Goal: Task Accomplishment & Management: Manage account settings

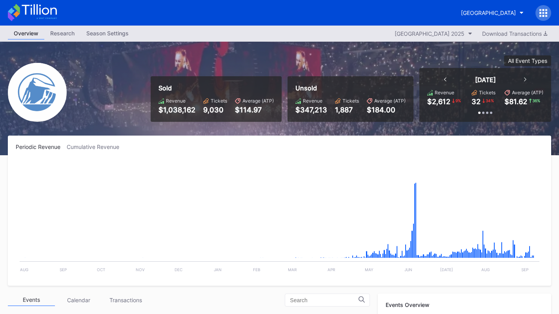
click at [492, 14] on div "Prudential Center Secondary" at bounding box center [488, 12] width 55 height 7
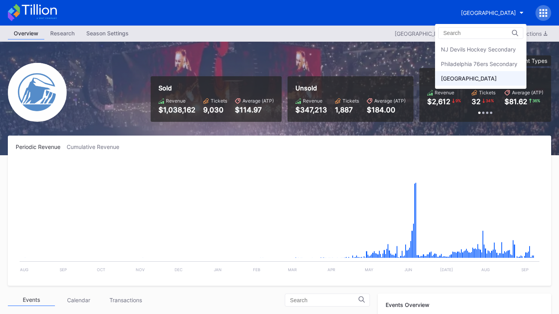
click at [484, 60] on div "Philadelphia 76ers Secondary" at bounding box center [479, 63] width 77 height 7
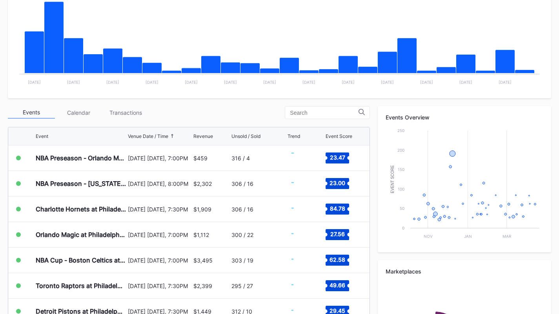
scroll to position [183, 0]
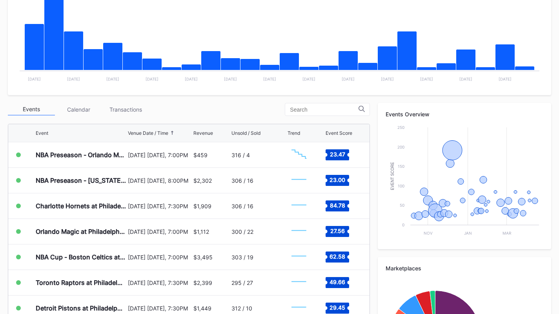
click at [107, 115] on div "Transactions" at bounding box center [125, 109] width 47 height 12
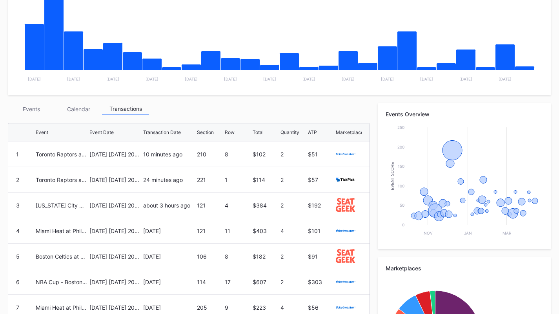
click at [100, 161] on div "[DATE] [DATE] 2025" at bounding box center [115, 153] width 52 height 25
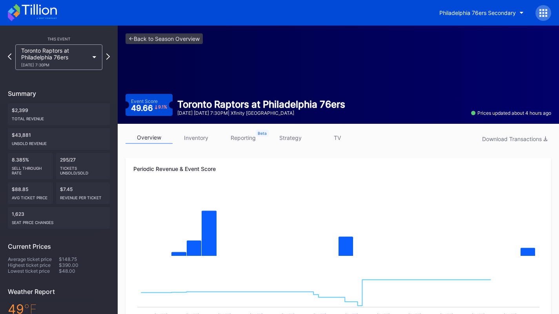
click at [207, 135] on link "inventory" at bounding box center [196, 137] width 47 height 12
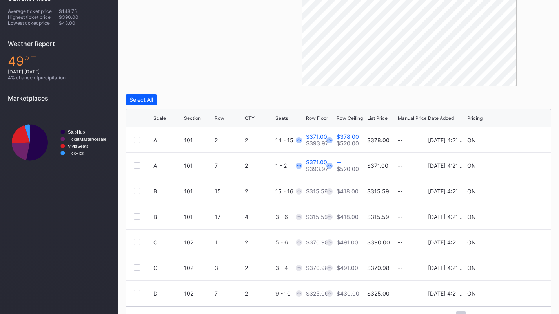
scroll to position [267, 0]
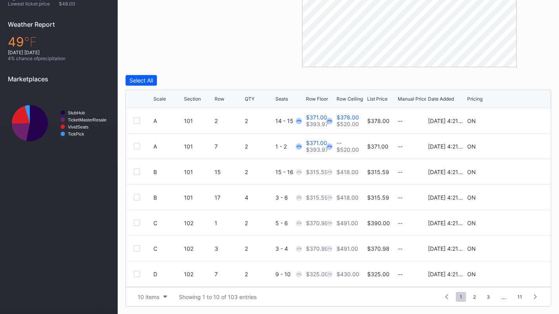
click at [154, 293] on div "10 items" at bounding box center [149, 296] width 22 height 7
click at [155, 267] on div "100 items" at bounding box center [152, 262] width 37 height 15
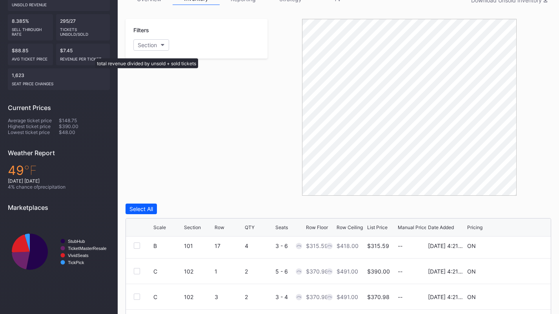
scroll to position [0, 0]
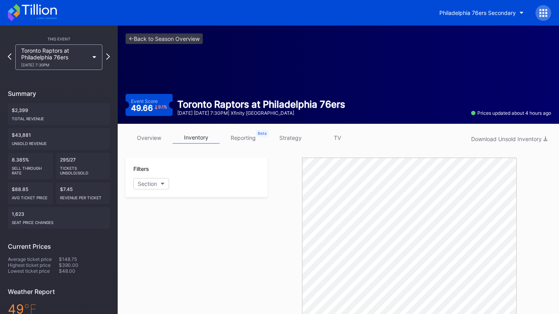
click at [35, 13] on icon at bounding box center [32, 12] width 49 height 17
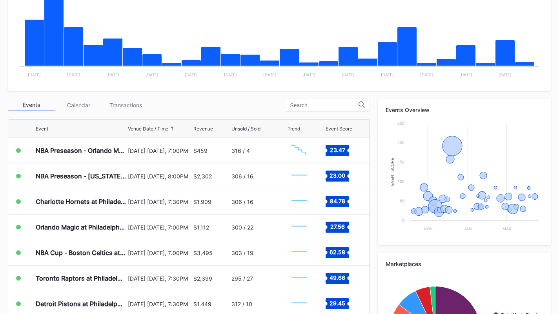
scroll to position [188, 0]
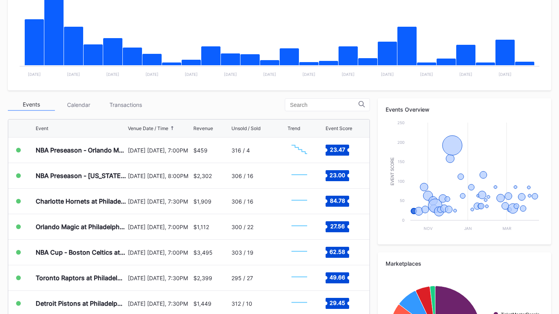
click at [146, 99] on div "Transactions" at bounding box center [125, 105] width 47 height 12
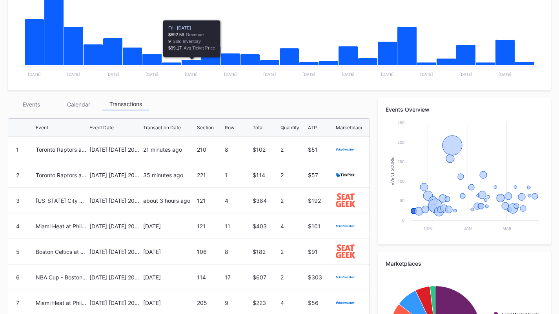
click at [48, 113] on div "Events Calendar Transactions Event Event Date Transaction Date Section Row Tota…" at bounding box center [189, 254] width 362 height 313
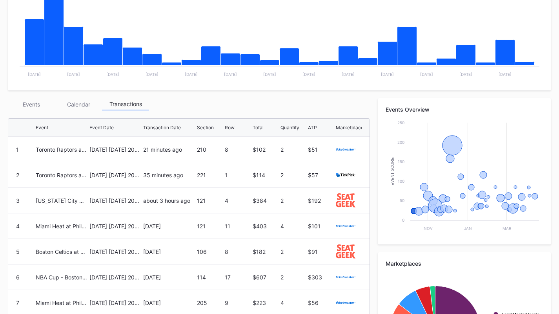
click at [29, 106] on div "Events" at bounding box center [31, 104] width 47 height 12
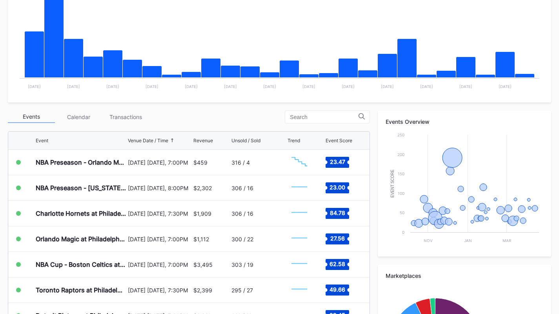
scroll to position [176, 0]
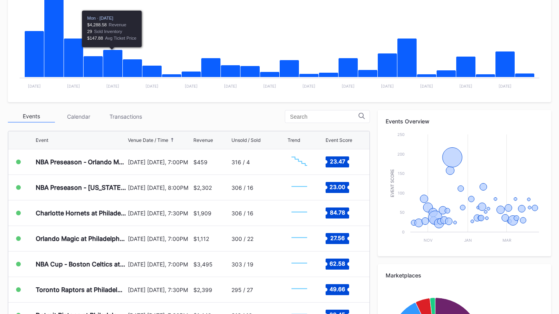
click at [126, 115] on div "Transactions" at bounding box center [125, 116] width 47 height 12
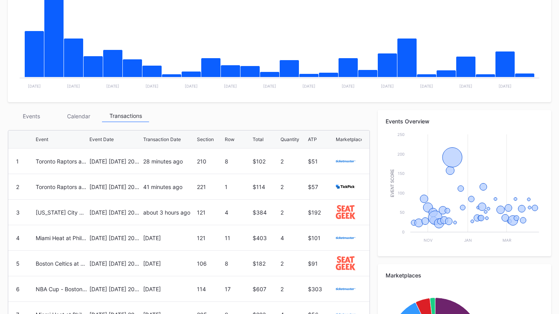
click at [37, 121] on div "Events" at bounding box center [31, 116] width 47 height 12
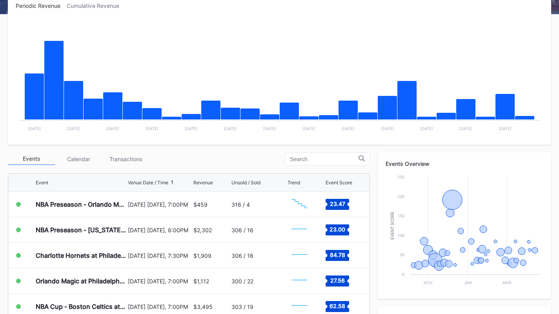
scroll to position [134, 0]
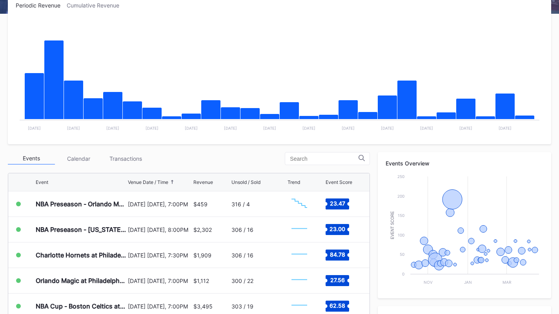
click at [128, 161] on div "Transactions" at bounding box center [125, 158] width 47 height 12
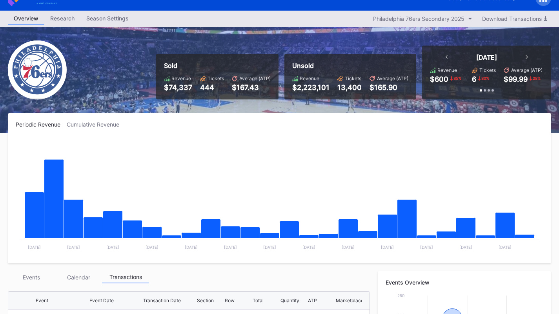
scroll to position [0, 0]
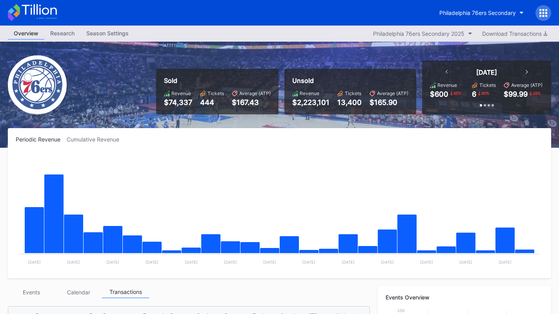
click at [485, 12] on div "Philadelphia 76ers Secondary" at bounding box center [478, 12] width 77 height 7
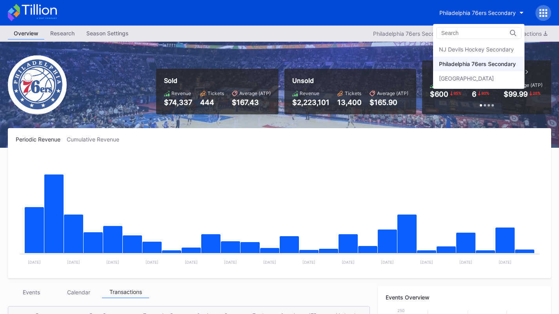
click at [475, 55] on div "NJ Devils Hockey Secondary" at bounding box center [478, 49] width 91 height 15
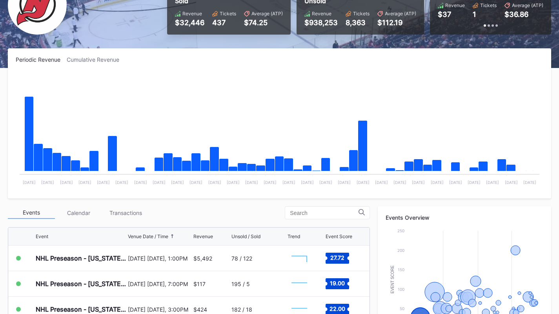
scroll to position [79, 0]
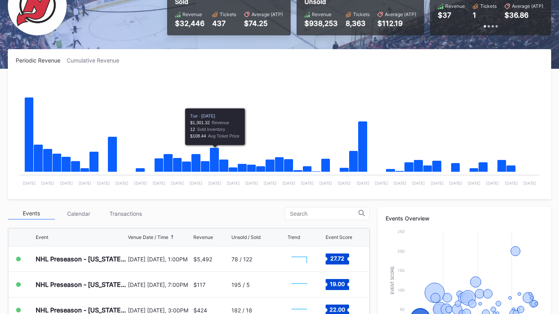
click at [135, 219] on div "Transactions" at bounding box center [125, 213] width 47 height 12
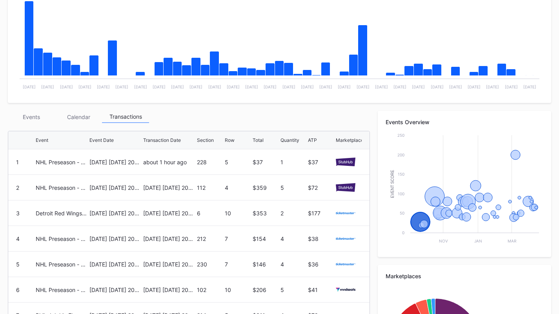
scroll to position [180, 0]
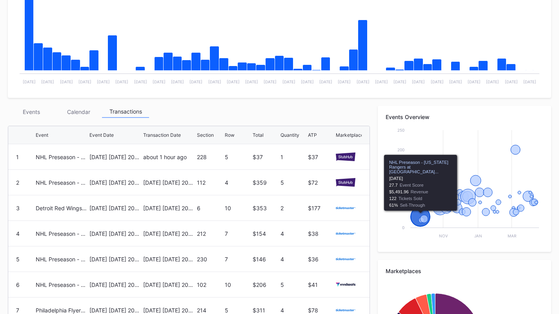
click at [347, 113] on div "Events Calendar Transactions" at bounding box center [189, 112] width 362 height 12
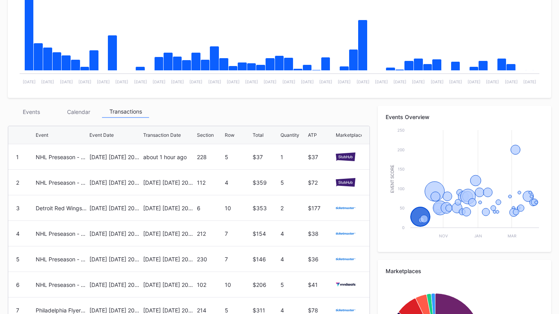
scroll to position [0, 0]
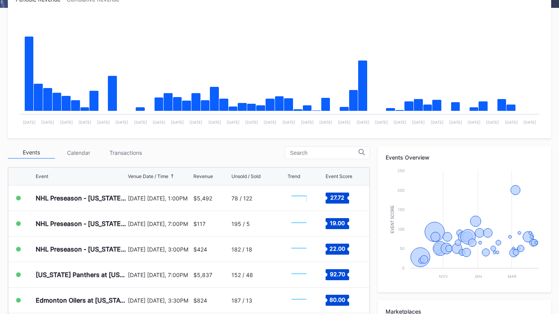
scroll to position [140, 0]
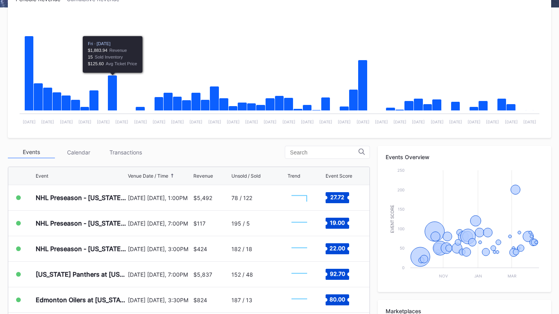
click at [135, 157] on div "Transactions" at bounding box center [125, 152] width 47 height 12
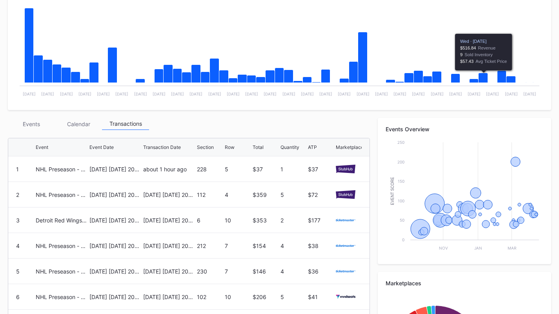
scroll to position [168, 0]
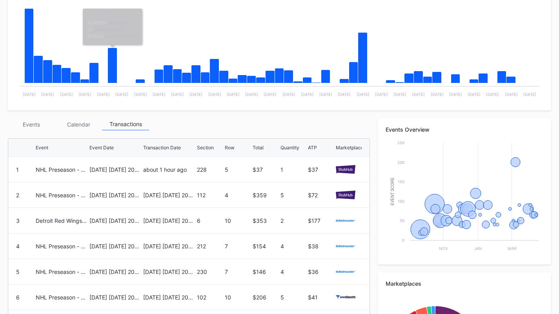
click at [35, 137] on div "Event Event Date Transaction Date Section Row Total Quantity ATP Marketplace 1 …" at bounding box center [189, 282] width 362 height 297
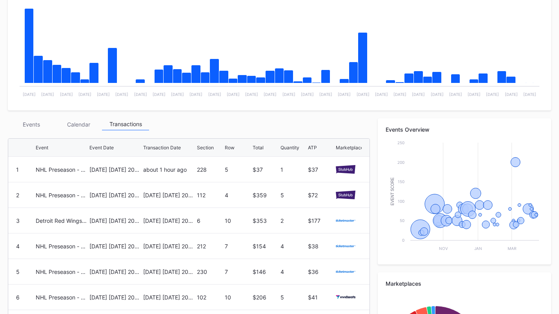
click at [18, 129] on div "Events" at bounding box center [31, 124] width 47 height 12
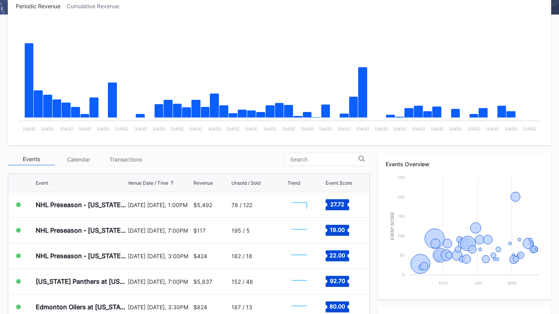
scroll to position [134, 0]
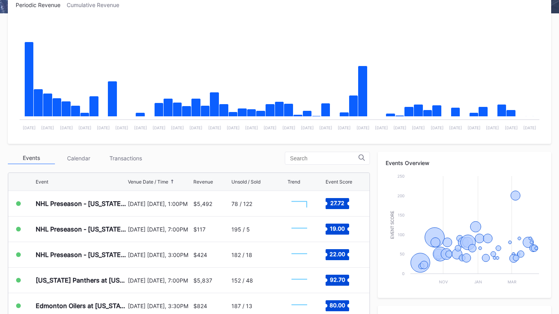
click at [145, 155] on div "Transactions" at bounding box center [125, 158] width 47 height 12
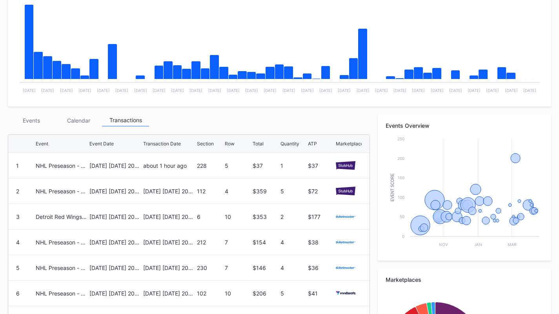
scroll to position [172, 0]
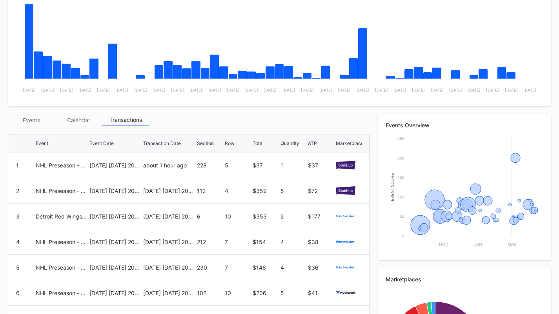
click at [16, 133] on div "Event Event Date Transaction Date Section Row Total Quantity ATP Marketplace 1 …" at bounding box center [189, 278] width 362 height 297
click at [33, 131] on div "Event Event Date Transaction Date Section Row Total Quantity ATP Marketplace 1 …" at bounding box center [189, 278] width 362 height 297
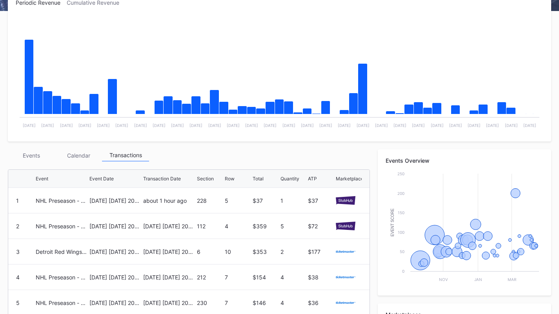
scroll to position [137, 0]
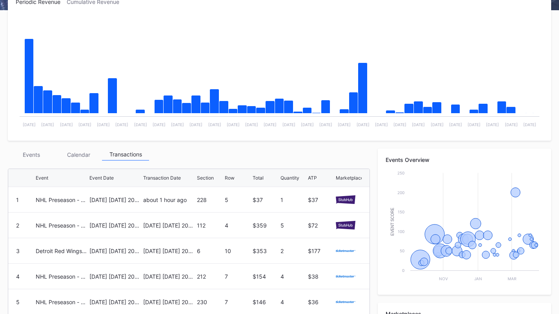
click at [22, 149] on div "Events" at bounding box center [31, 154] width 47 height 12
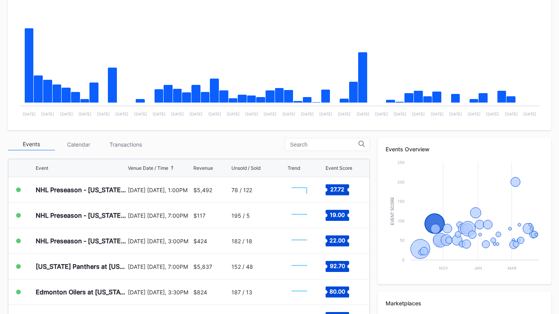
scroll to position [150, 0]
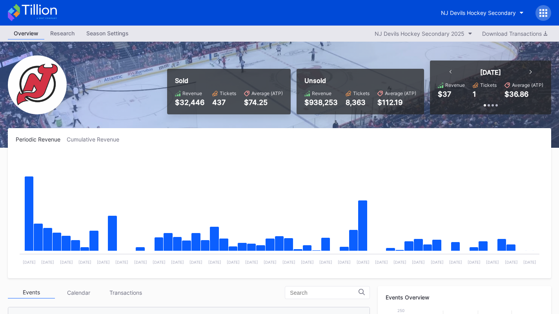
click at [494, 13] on div "NJ Devils Hockey Secondary" at bounding box center [478, 12] width 75 height 7
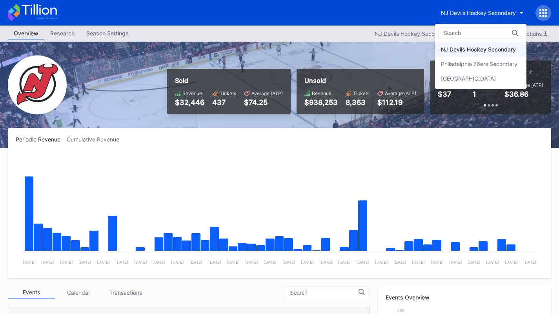
click at [468, 66] on div "Philadelphia 76ers Secondary" at bounding box center [479, 63] width 77 height 7
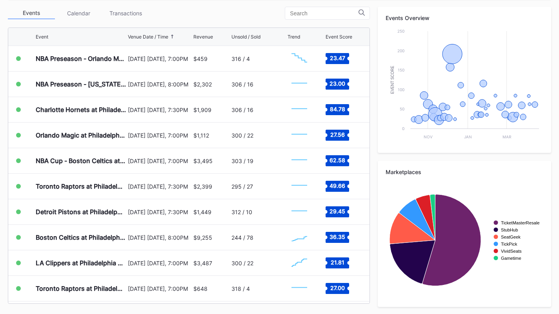
scroll to position [280, 0]
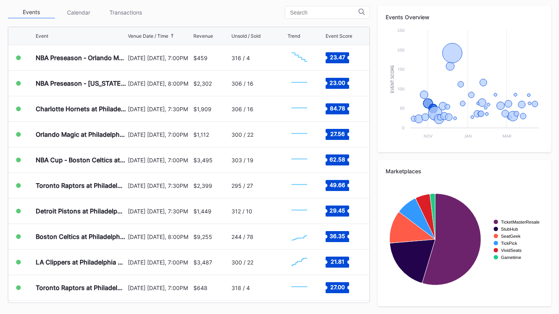
click at [247, 183] on div "295 / 27" at bounding box center [243, 185] width 22 height 7
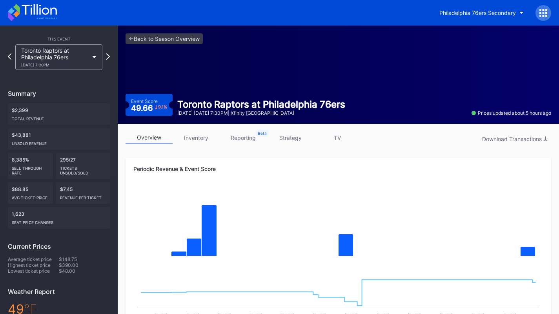
click at [302, 141] on link "strategy" at bounding box center [290, 137] width 47 height 12
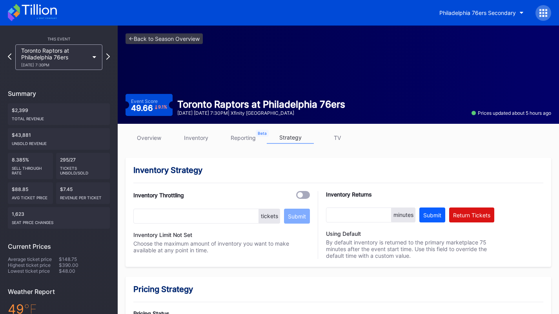
click at [159, 143] on link "overview" at bounding box center [149, 137] width 47 height 12
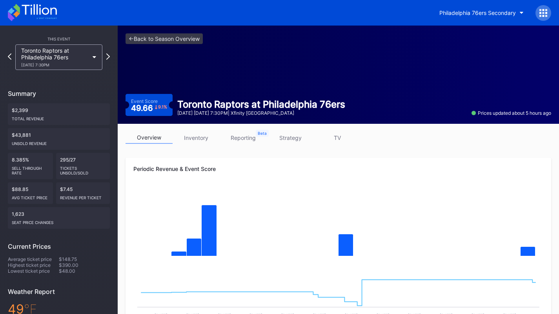
click at [89, 64] on div "Toronto Raptors at Philadelphia 76ers [DATE] 7:30PM" at bounding box center [58, 57] width 87 height 26
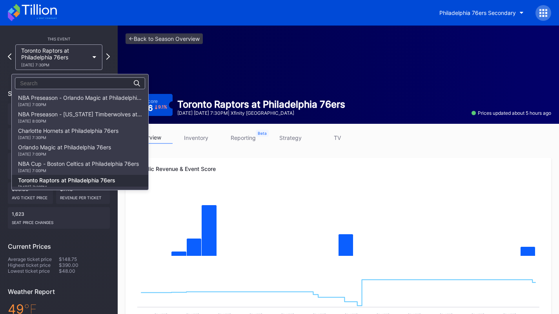
click at [86, 133] on div "Charlotte Hornets at Philadelphia 76ers [DATE] 7:30PM" at bounding box center [68, 133] width 100 height 13
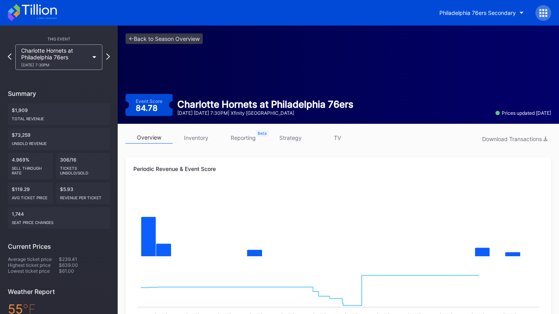
click at [287, 138] on link "strategy" at bounding box center [290, 137] width 47 height 12
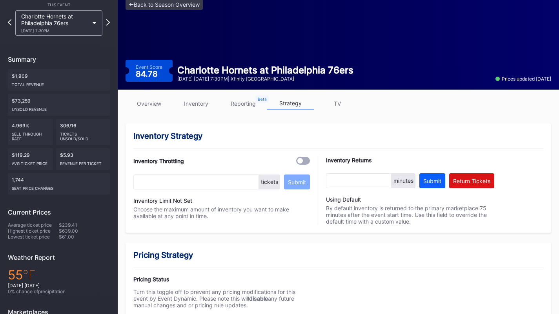
scroll to position [22, 0]
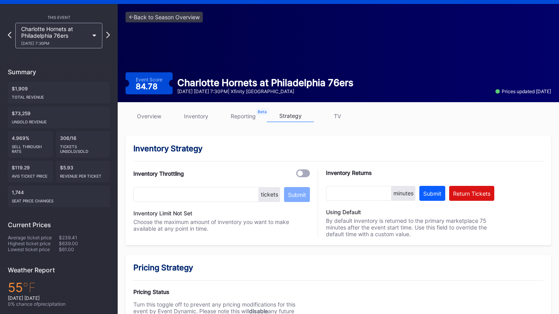
click at [194, 124] on div "overview inventory reporting strategy TV" at bounding box center [339, 118] width 426 height 16
click at [201, 117] on link "inventory" at bounding box center [196, 116] width 47 height 12
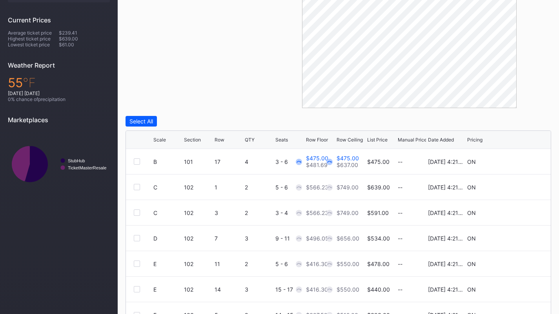
scroll to position [267, 0]
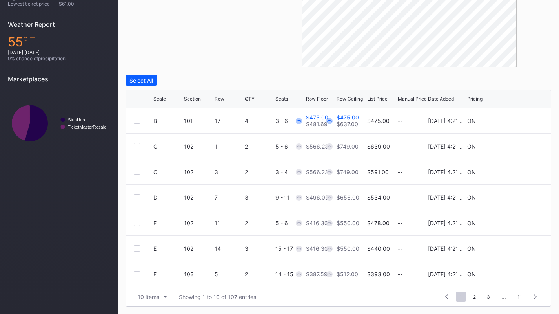
click at [151, 297] on div "10 items" at bounding box center [149, 296] width 22 height 7
click at [162, 276] on div "200 items" at bounding box center [153, 276] width 26 height 7
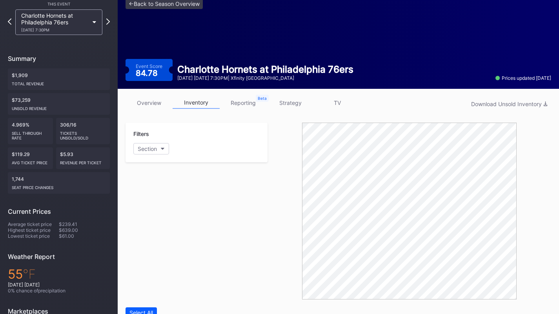
scroll to position [0, 0]
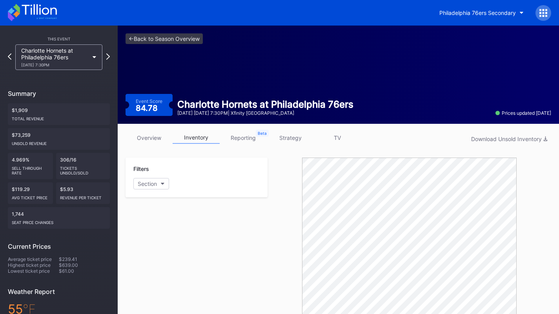
click at [495, 11] on div "Philadelphia 76ers Secondary" at bounding box center [478, 12] width 77 height 7
